Goal: Navigation & Orientation: Go to known website

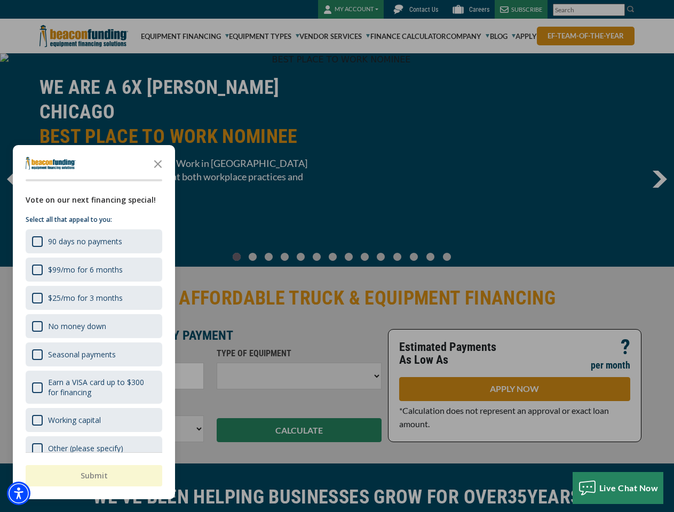
click at [337, 256] on div at bounding box center [337, 256] width 674 height 512
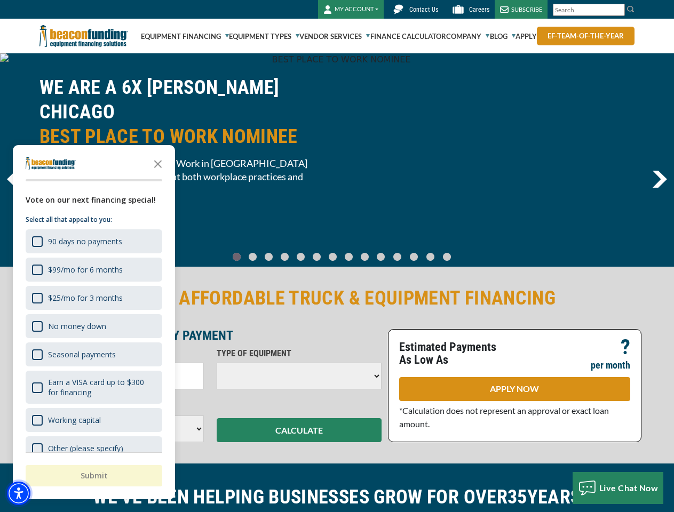
click at [19, 494] on img "Accessibility Menu" at bounding box center [18, 493] width 23 height 23
click at [337, 256] on body "Skip to main content Enable accessibility for low vision Open the accessibility…" at bounding box center [337, 256] width 674 height 512
click at [158, 163] on body "Skip to main content Enable accessibility for low vision Open the accessibility…" at bounding box center [337, 256] width 674 height 512
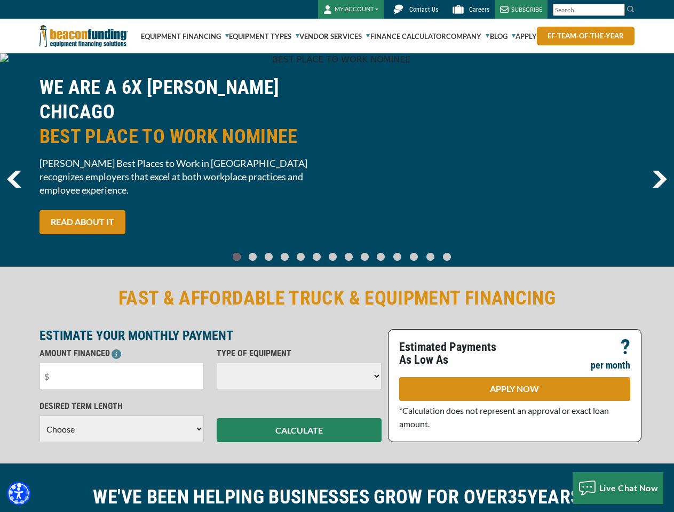
click at [93, 241] on body "Skip to main content Enable accessibility for low vision Open the accessibility…" at bounding box center [337, 256] width 674 height 512
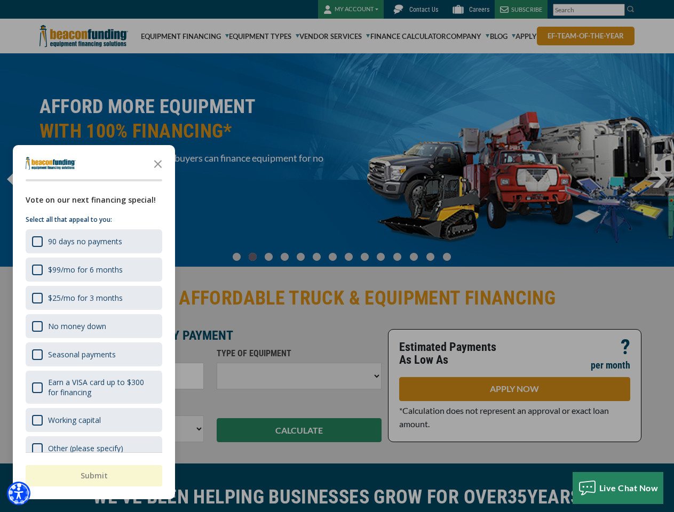
click at [93, 269] on body "Skip to main content Enable accessibility for low vision Open the accessibility…" at bounding box center [337, 256] width 674 height 512
click at [93, 298] on body "Skip to main content Enable accessibility for low vision Open the accessibility…" at bounding box center [337, 256] width 674 height 512
click at [93, 326] on body "Skip to main content Enable accessibility for low vision Open the accessibility…" at bounding box center [337, 256] width 674 height 512
click at [93, 354] on body "Skip to main content Enable accessibility for low vision Open the accessibility…" at bounding box center [337, 256] width 674 height 512
click at [93, 387] on body "Skip to main content Enable accessibility for low vision Open the accessibility…" at bounding box center [337, 256] width 674 height 512
